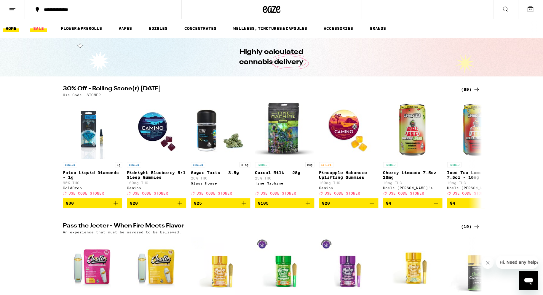
click at [38, 28] on link "SALE" at bounding box center [38, 28] width 17 height 7
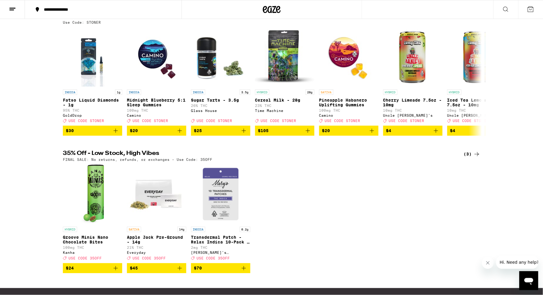
scroll to position [83, 0]
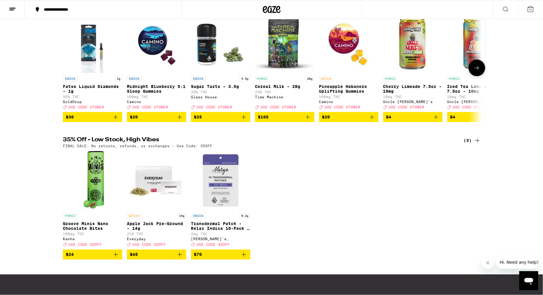
click at [479, 71] on icon at bounding box center [476, 67] width 7 height 7
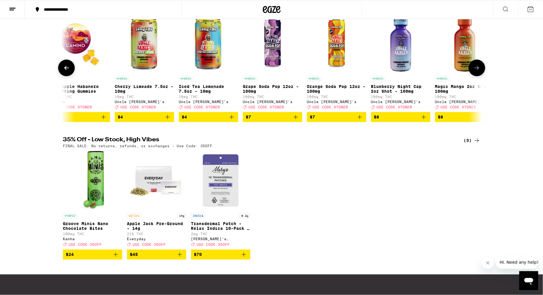
scroll to position [0, 307]
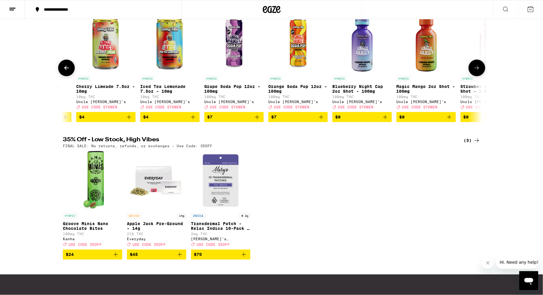
click at [479, 71] on icon at bounding box center [476, 67] width 7 height 7
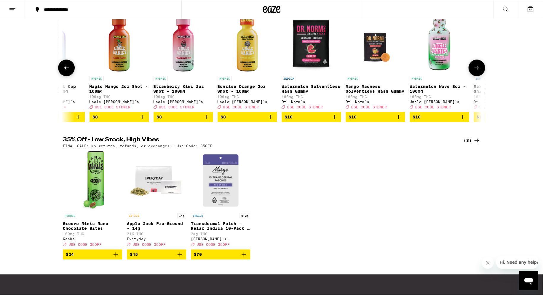
click at [479, 71] on icon at bounding box center [476, 67] width 7 height 7
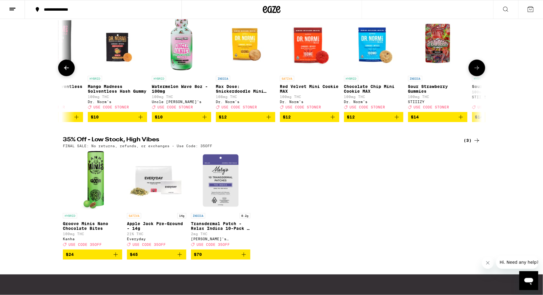
scroll to position [0, 920]
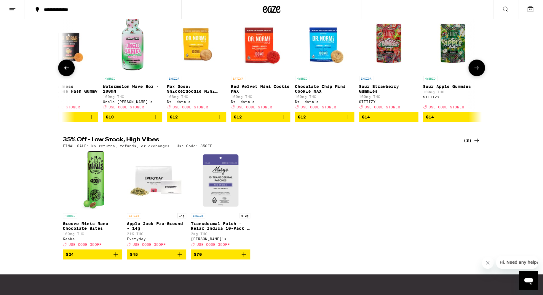
click at [479, 71] on icon at bounding box center [476, 67] width 7 height 7
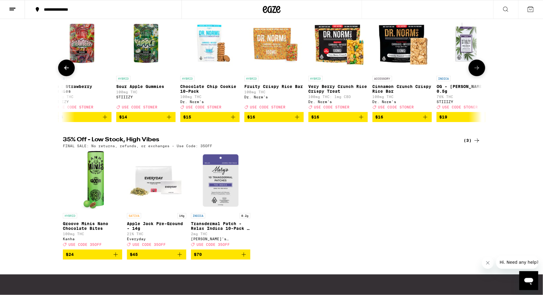
click at [479, 71] on icon at bounding box center [476, 67] width 7 height 7
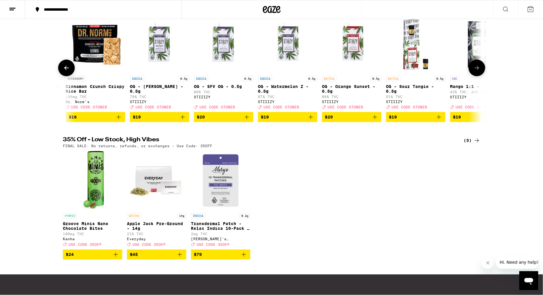
click at [479, 71] on icon at bounding box center [476, 67] width 7 height 7
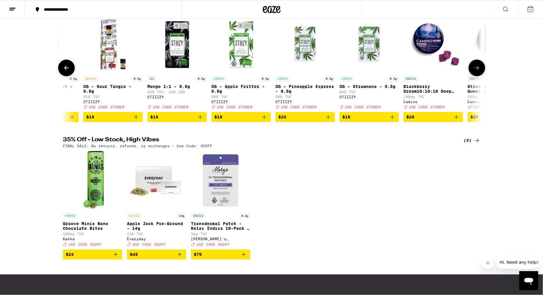
scroll to position [0, 1839]
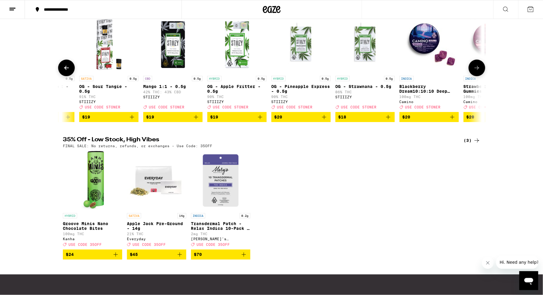
click at [239, 63] on img "Open page for OG - Apple Fritter - 0.5g from STIIIZY" at bounding box center [236, 43] width 59 height 59
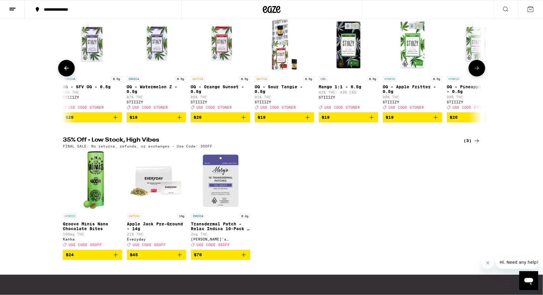
scroll to position [0, 1664]
click at [76, 68] on img "Open page for OG - SFV OG - 0.5g from STIIIZY" at bounding box center [92, 43] width 59 height 59
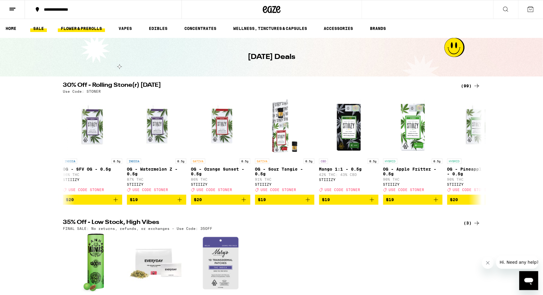
click at [83, 28] on link "FLOWER & PREROLLS" at bounding box center [81, 28] width 47 height 7
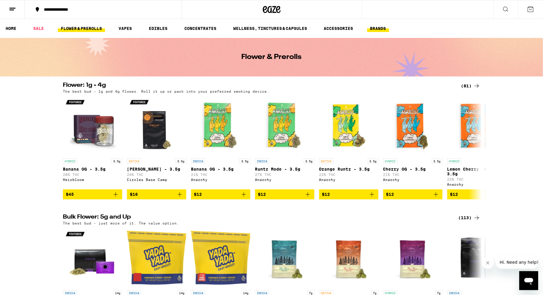
click at [375, 29] on link "BRANDS" at bounding box center [378, 28] width 22 height 7
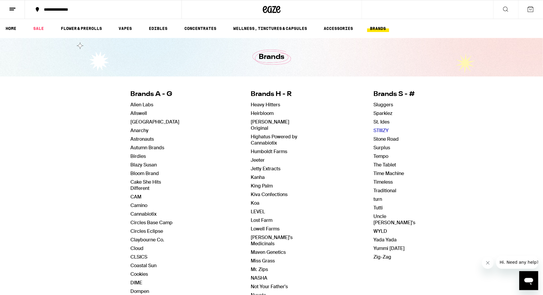
click at [378, 131] on link "STIIIZY" at bounding box center [380, 130] width 15 height 6
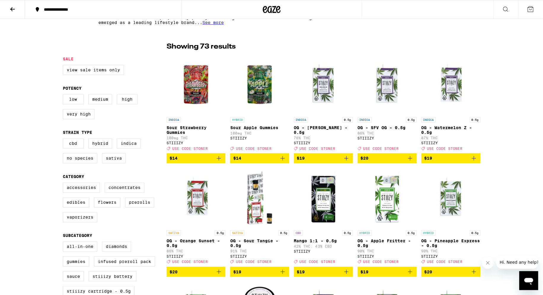
scroll to position [136, 0]
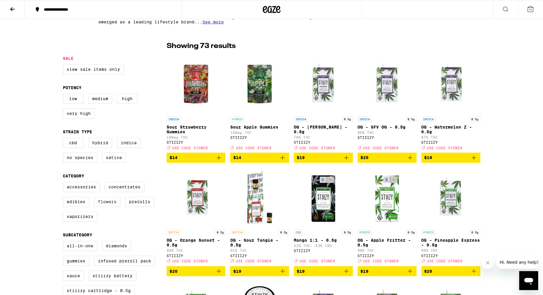
click at [114, 207] on label "Flowers" at bounding box center [107, 202] width 26 height 10
click at [64, 183] on input "Flowers" at bounding box center [64, 183] width 0 height 0
checkbox input "true"
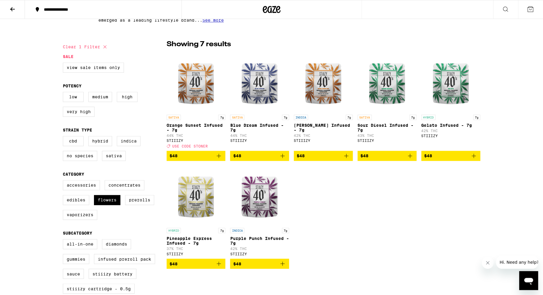
scroll to position [138, 0]
click at [188, 159] on span "$48" at bounding box center [195, 155] width 53 height 7
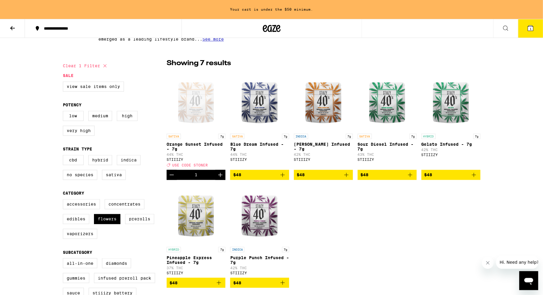
click at [533, 31] on icon at bounding box center [529, 27] width 5 height 5
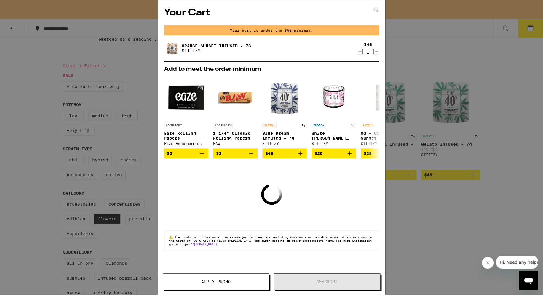
click at [377, 9] on icon at bounding box center [375, 9] width 9 height 9
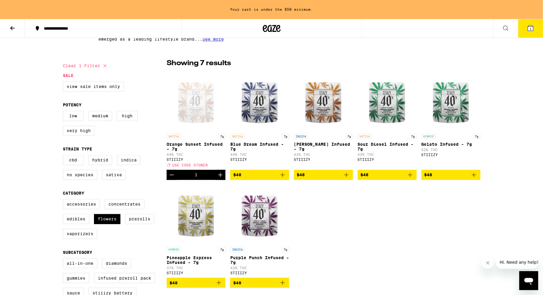
click at [220, 177] on icon "Increment" at bounding box center [220, 175] width 4 height 4
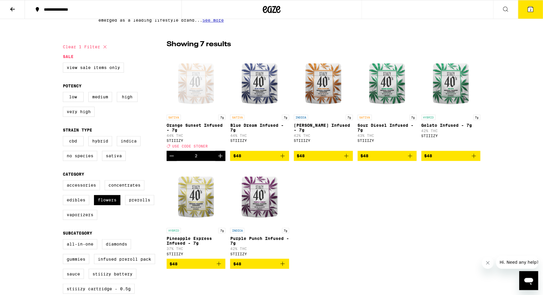
click at [527, 10] on icon at bounding box center [529, 9] width 7 height 7
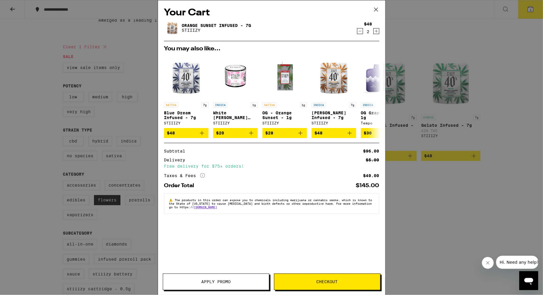
click at [233, 279] on button "Apply Promo" at bounding box center [216, 281] width 106 height 17
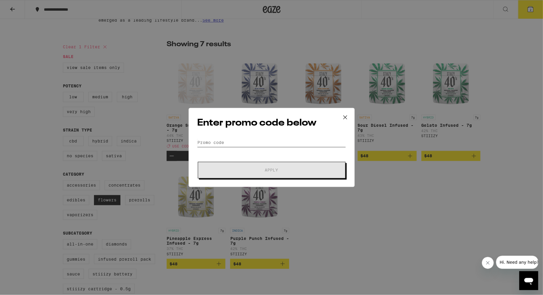
click at [208, 140] on input "Promo Code" at bounding box center [271, 142] width 149 height 9
click at [213, 135] on div "Enter promo code below Promo Code Apply" at bounding box center [271, 147] width 166 height 79
click at [317, 206] on div "Enter promo code below Promo Code Apply" at bounding box center [271, 147] width 542 height 295
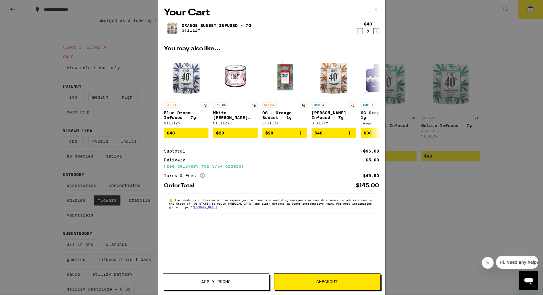
drag, startPoint x: 217, startPoint y: 276, endPoint x: 219, endPoint y: 281, distance: 5.6
click at [218, 278] on button "Apply Promo" at bounding box center [216, 281] width 106 height 17
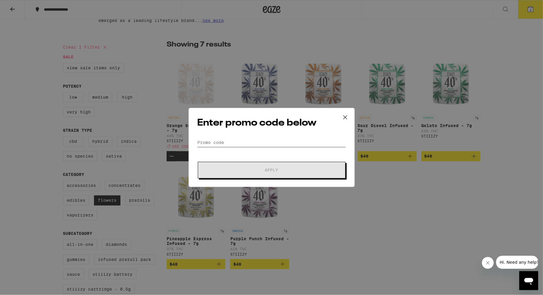
click at [213, 139] on input "Promo Code" at bounding box center [271, 142] width 149 height 9
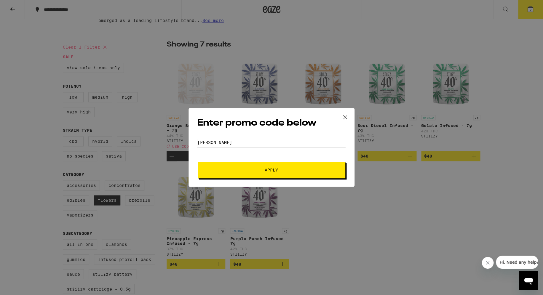
type input "[PERSON_NAME]"
click at [267, 169] on span "Apply" at bounding box center [271, 170] width 13 height 4
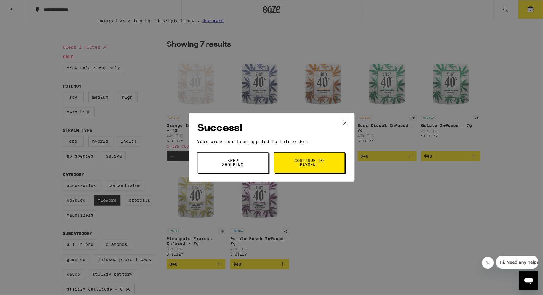
click at [316, 163] on span "Continue to payment" at bounding box center [309, 162] width 30 height 8
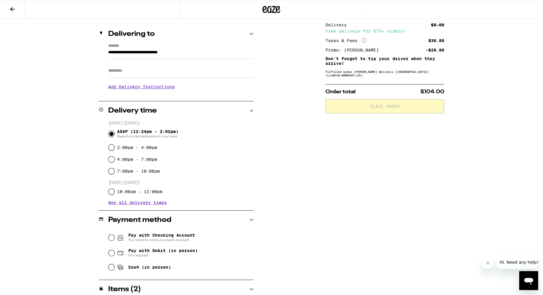
scroll to position [64, 0]
